Goal: Connect with others: Connect with other users

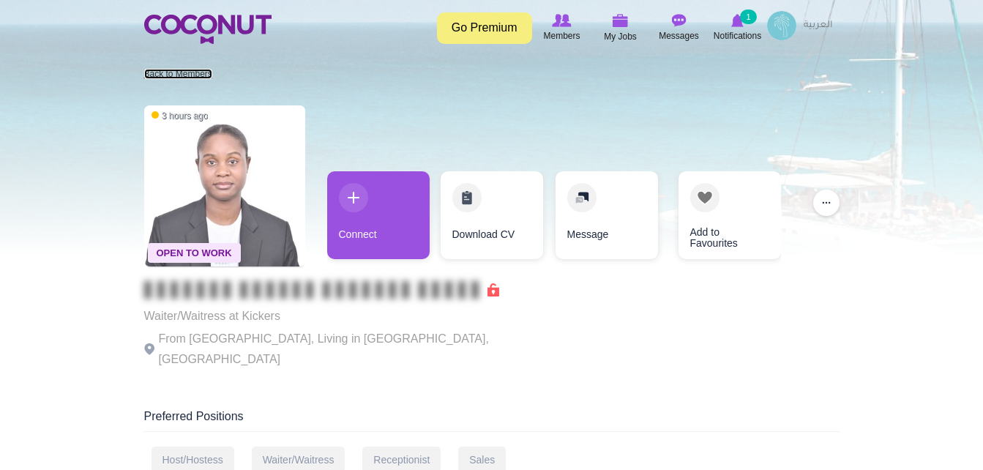
click at [174, 75] on link "Back to Members" at bounding box center [178, 74] width 68 height 10
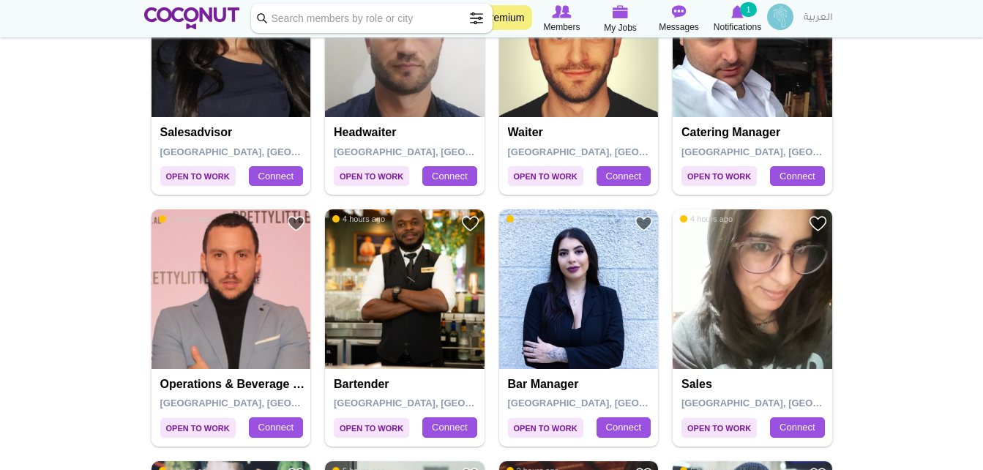
scroll to position [498, 0]
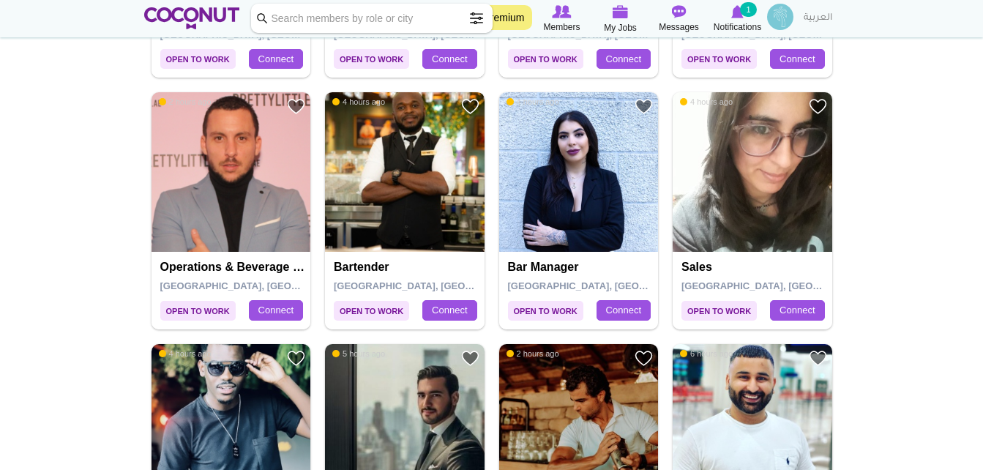
click at [394, 206] on img at bounding box center [405, 172] width 160 height 160
